Goal: Task Accomplishment & Management: Manage account settings

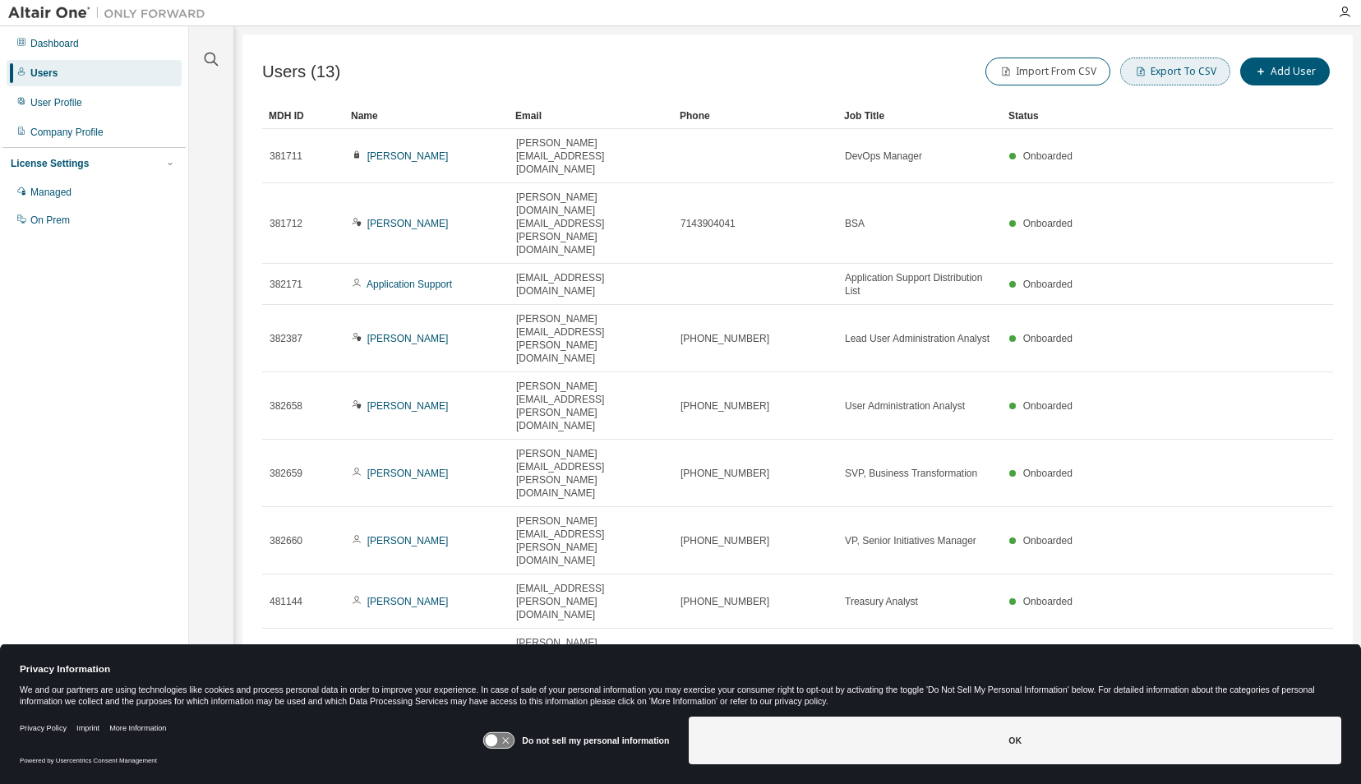
click at [1174, 68] on button "Export To CSV" at bounding box center [1176, 72] width 110 height 28
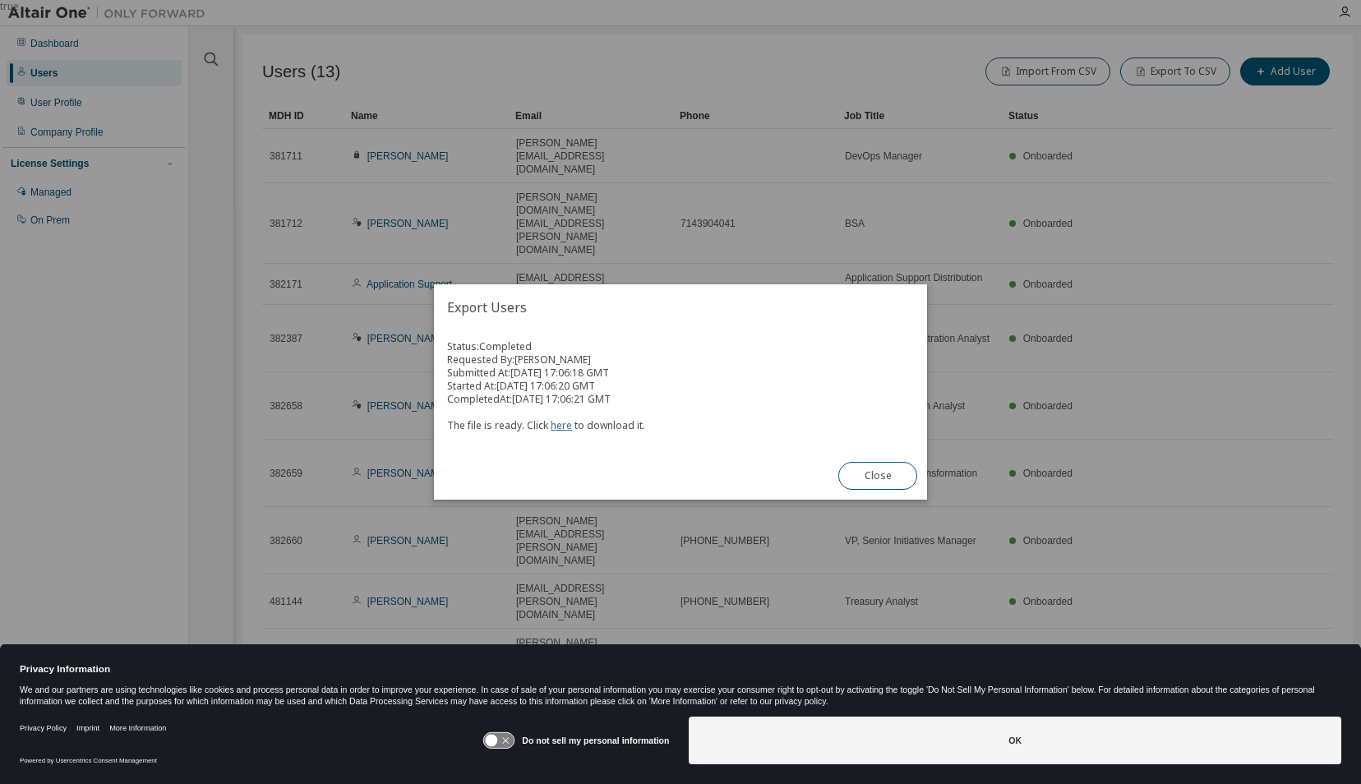
click at [561, 429] on link "here" at bounding box center [561, 425] width 21 height 14
click at [1342, 309] on div "true" at bounding box center [680, 392] width 1361 height 784
